Goal: Task Accomplishment & Management: Manage account settings

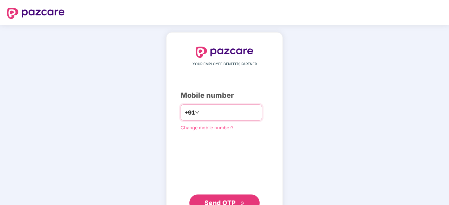
type input "**********"
click at [241, 197] on button "Send OTP" at bounding box center [224, 203] width 70 height 17
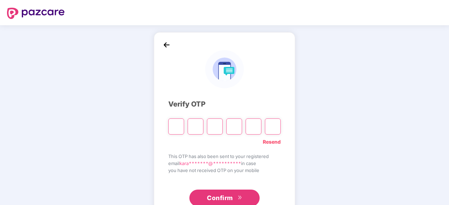
paste input "*"
type input "*"
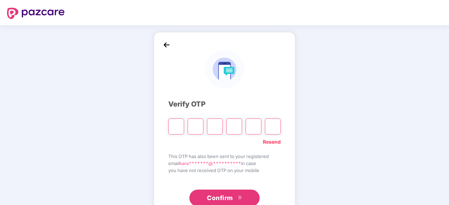
type input "*"
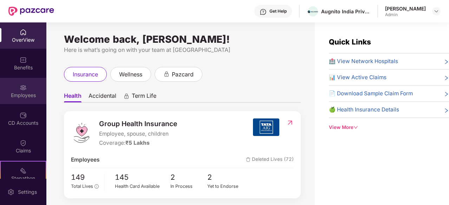
click at [16, 92] on div "Employees" at bounding box center [23, 95] width 46 height 7
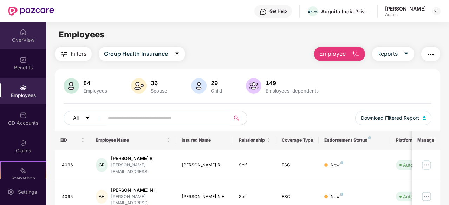
click at [28, 43] on div "OverView" at bounding box center [23, 35] width 46 height 26
